Goal: Information Seeking & Learning: Learn about a topic

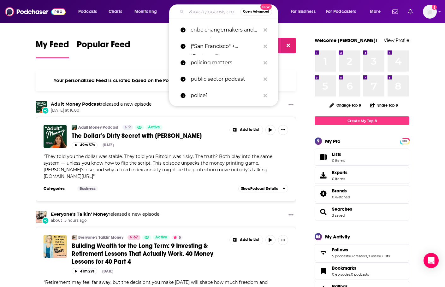
click at [195, 13] on input "Search podcasts, credits, & more..." at bounding box center [213, 12] width 54 height 10
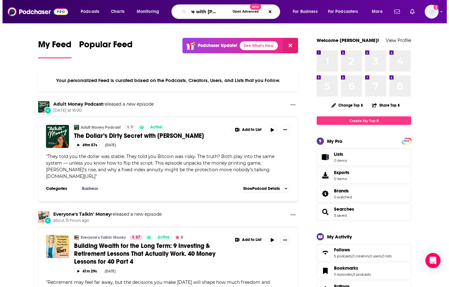
scroll to position [0, 11]
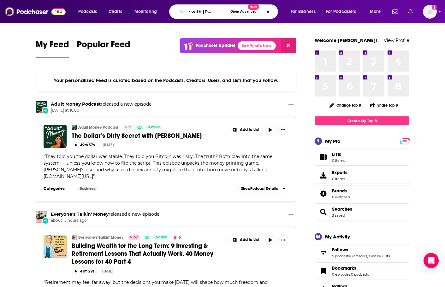
type input "drive with [PERSON_NAME]"
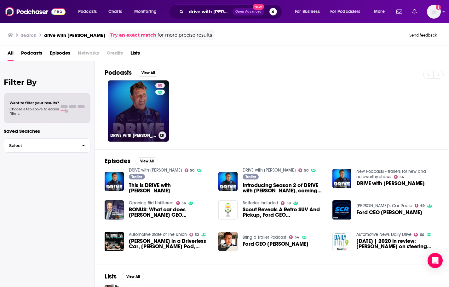
click at [133, 112] on link "50 DRIVE with [PERSON_NAME]" at bounding box center [138, 110] width 61 height 61
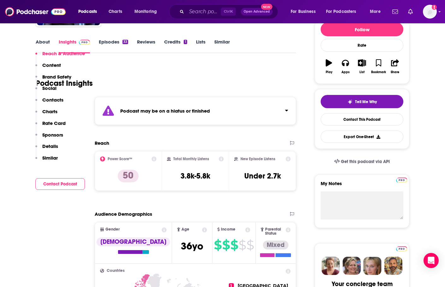
scroll to position [32, 0]
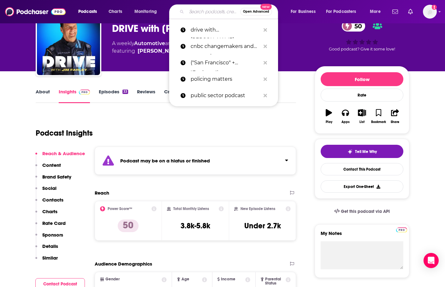
click at [191, 13] on input "Search podcasts, credits, & more..." at bounding box center [213, 12] width 54 height 10
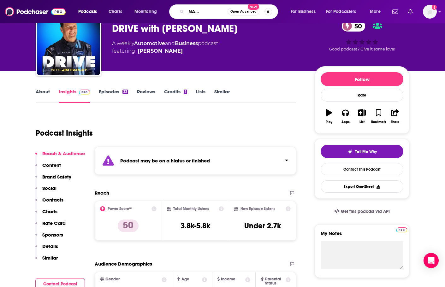
type input "[PERSON_NAME] [PERSON_NAME] exchanges"
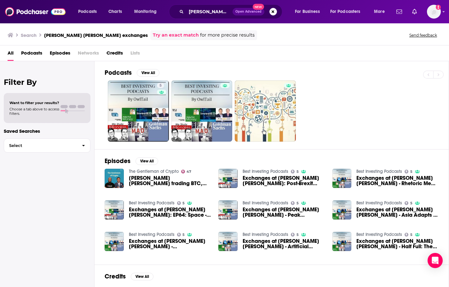
scroll to position [63, 0]
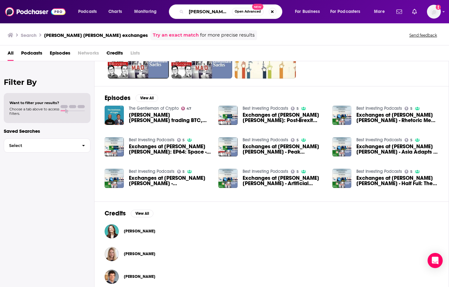
click at [221, 12] on input "[PERSON_NAME] [PERSON_NAME] exchanges" at bounding box center [209, 12] width 46 height 10
drag, startPoint x: 224, startPoint y: 11, endPoint x: 298, endPoint y: 19, distance: 73.9
click at [298, 19] on div "Podcasts Charts Monitoring [PERSON_NAME] [PERSON_NAME] exchanges Open Advanced …" at bounding box center [224, 11] width 449 height 23
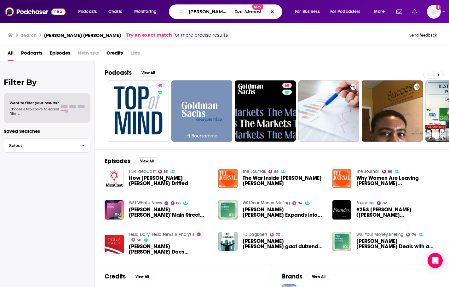
drag, startPoint x: 228, startPoint y: 12, endPoint x: 141, endPoint y: 5, distance: 87.3
click at [141, 5] on div "Podcasts Charts Monitoring [PERSON_NAME] [PERSON_NAME] Open Advanced New For Bu…" at bounding box center [232, 11] width 317 height 15
type input "ai exchanges"
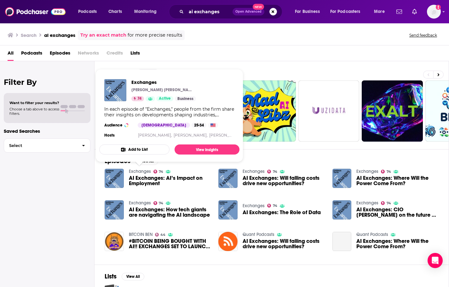
click at [137, 171] on link "Exchanges" at bounding box center [140, 171] width 22 height 5
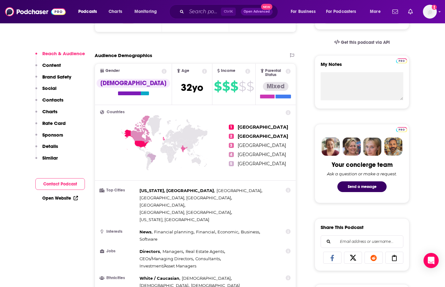
scroll to position [189, 0]
